Goal: Information Seeking & Learning: Learn about a topic

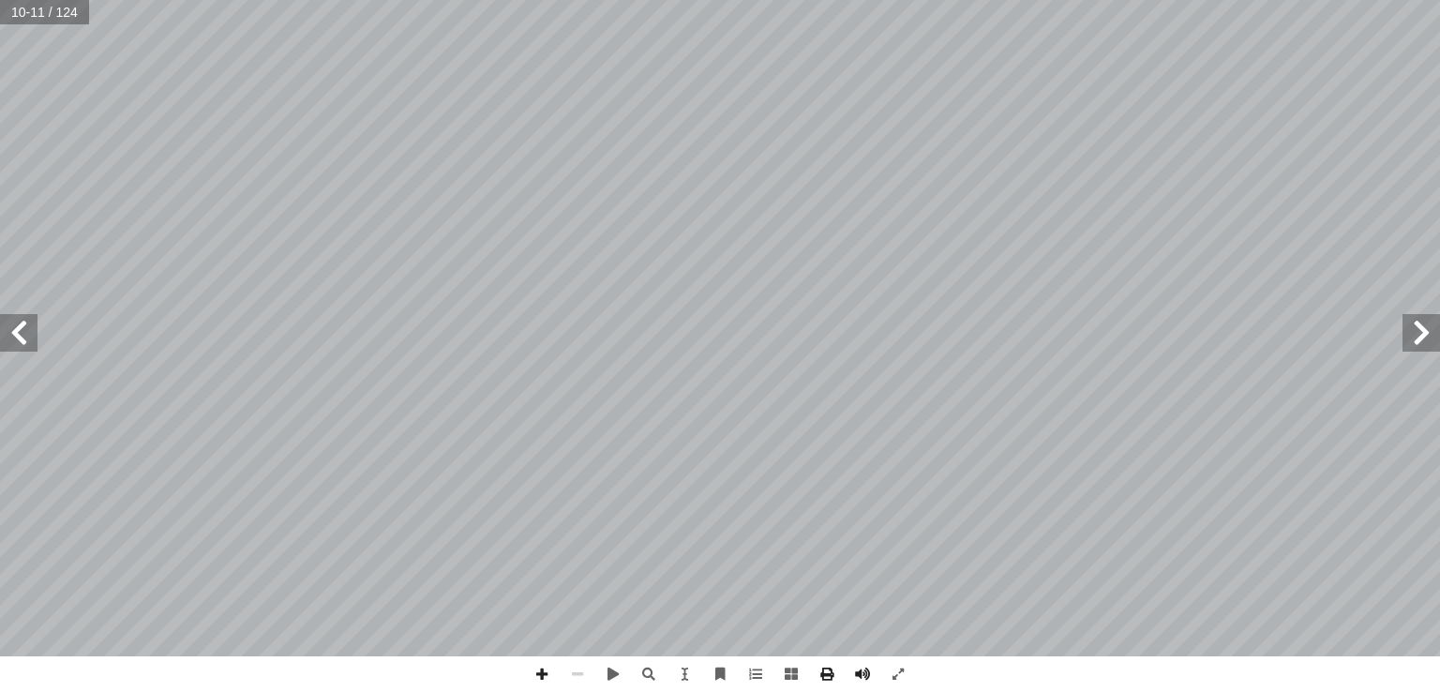
click at [1427, 328] on span at bounding box center [1422, 333] width 38 height 38
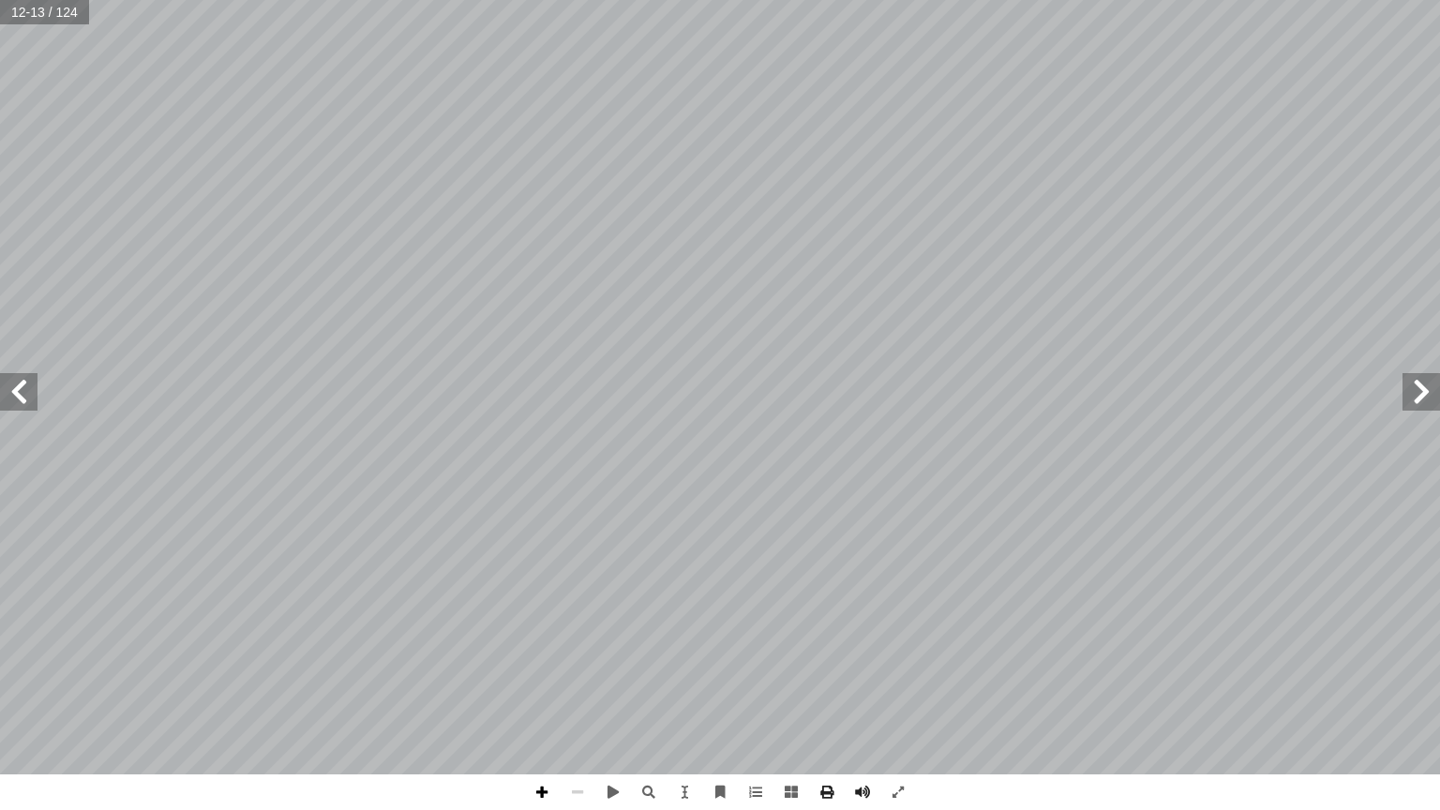
click at [543, 691] on span at bounding box center [542, 792] width 36 height 36
